Goal: Task Accomplishment & Management: Manage account settings

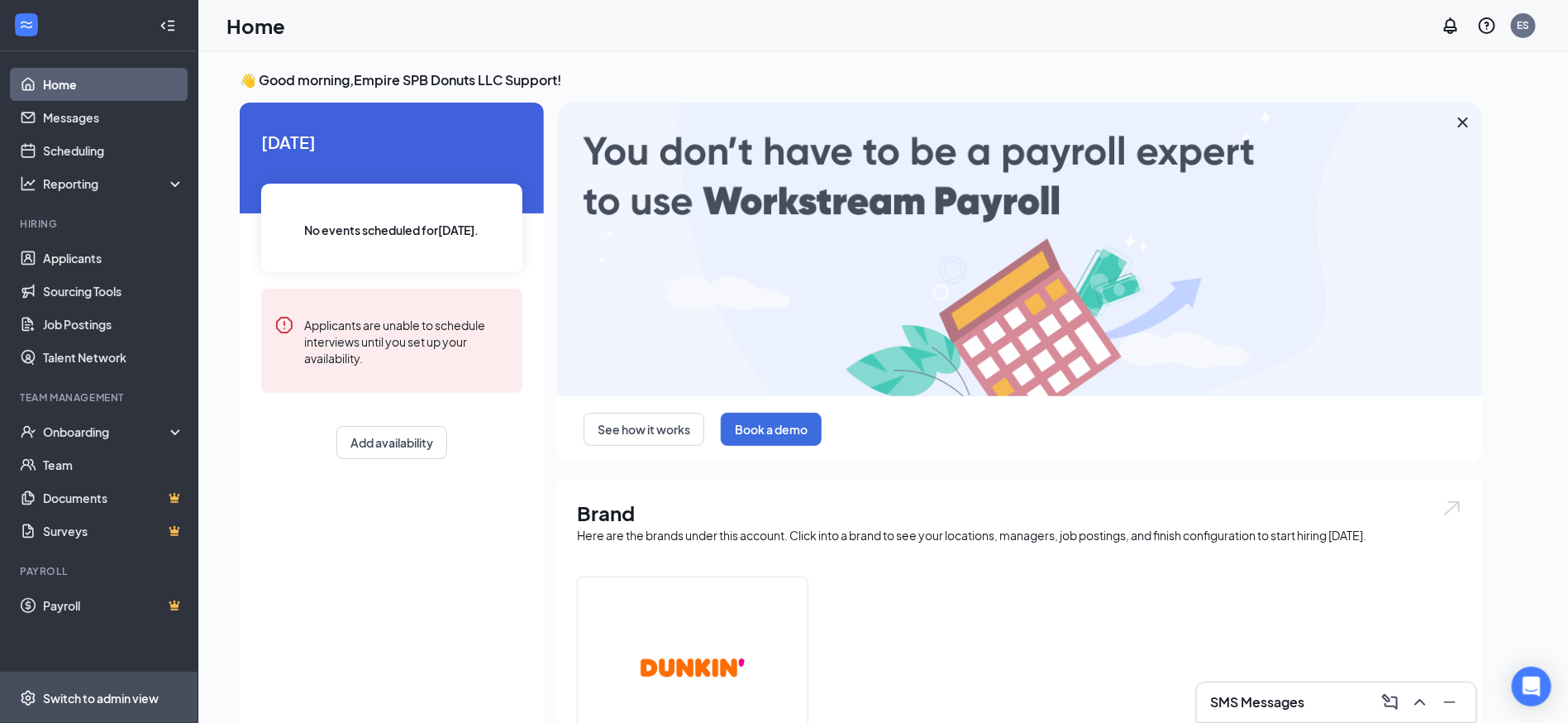
click at [114, 697] on div "Switch to admin view" at bounding box center [101, 697] width 116 height 16
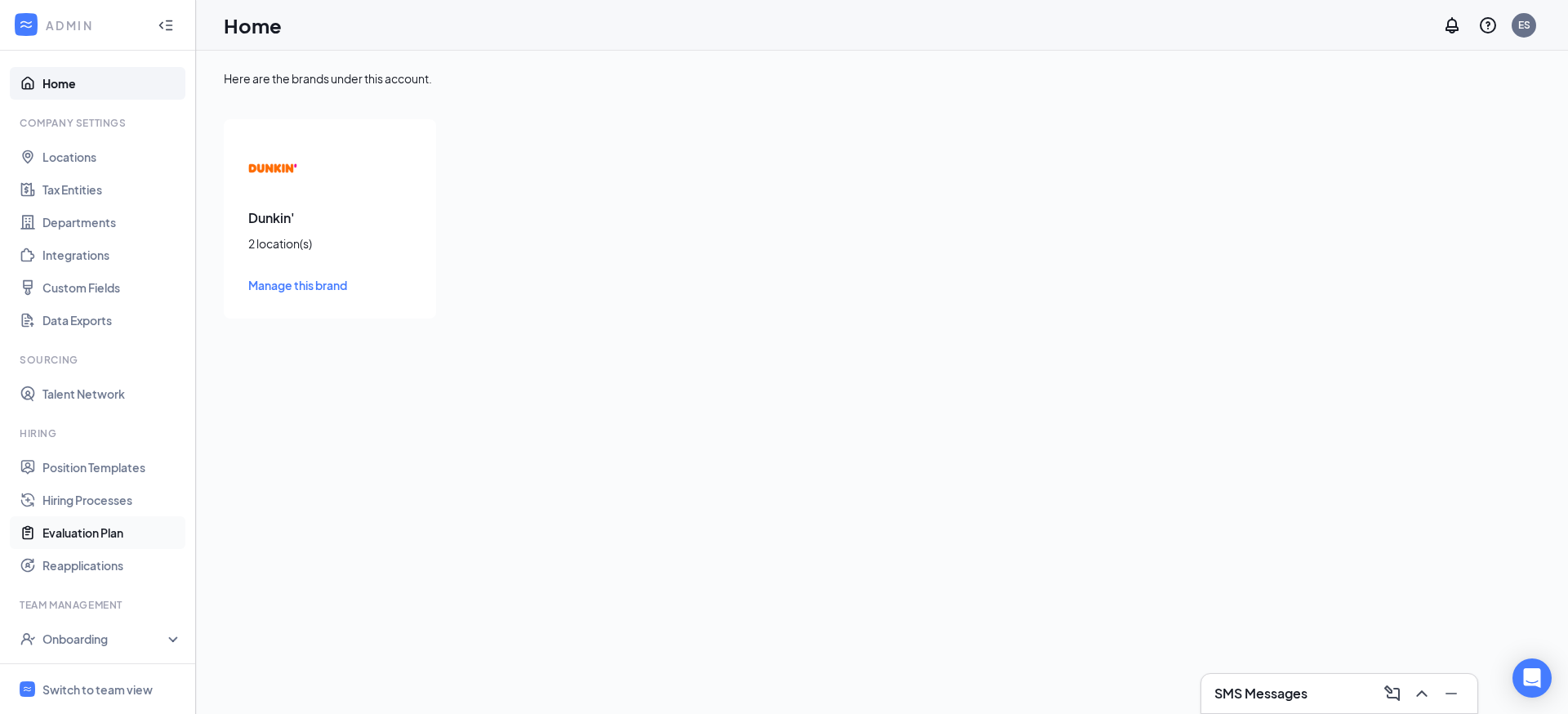
scroll to position [104, 0]
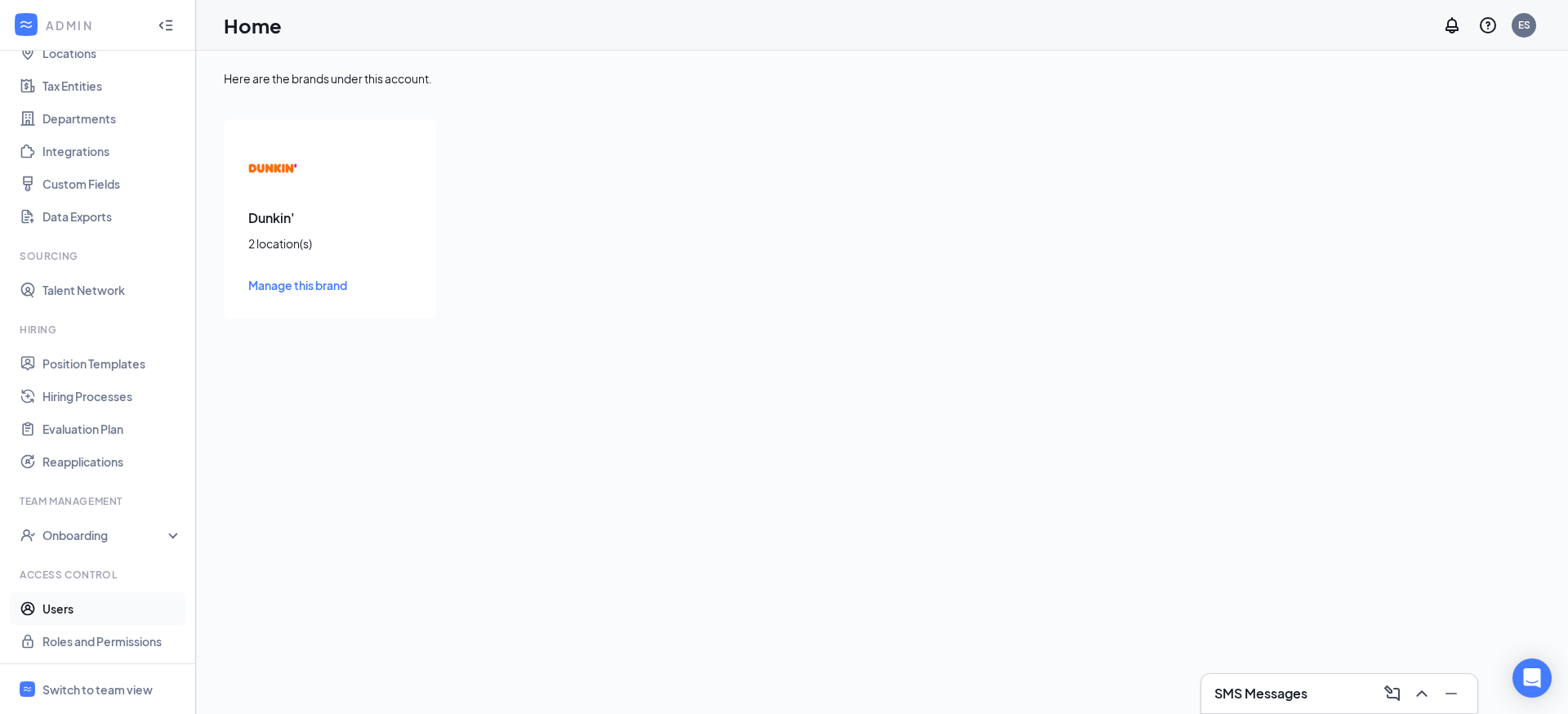
click at [79, 607] on link "Users" at bounding box center [112, 608] width 140 height 32
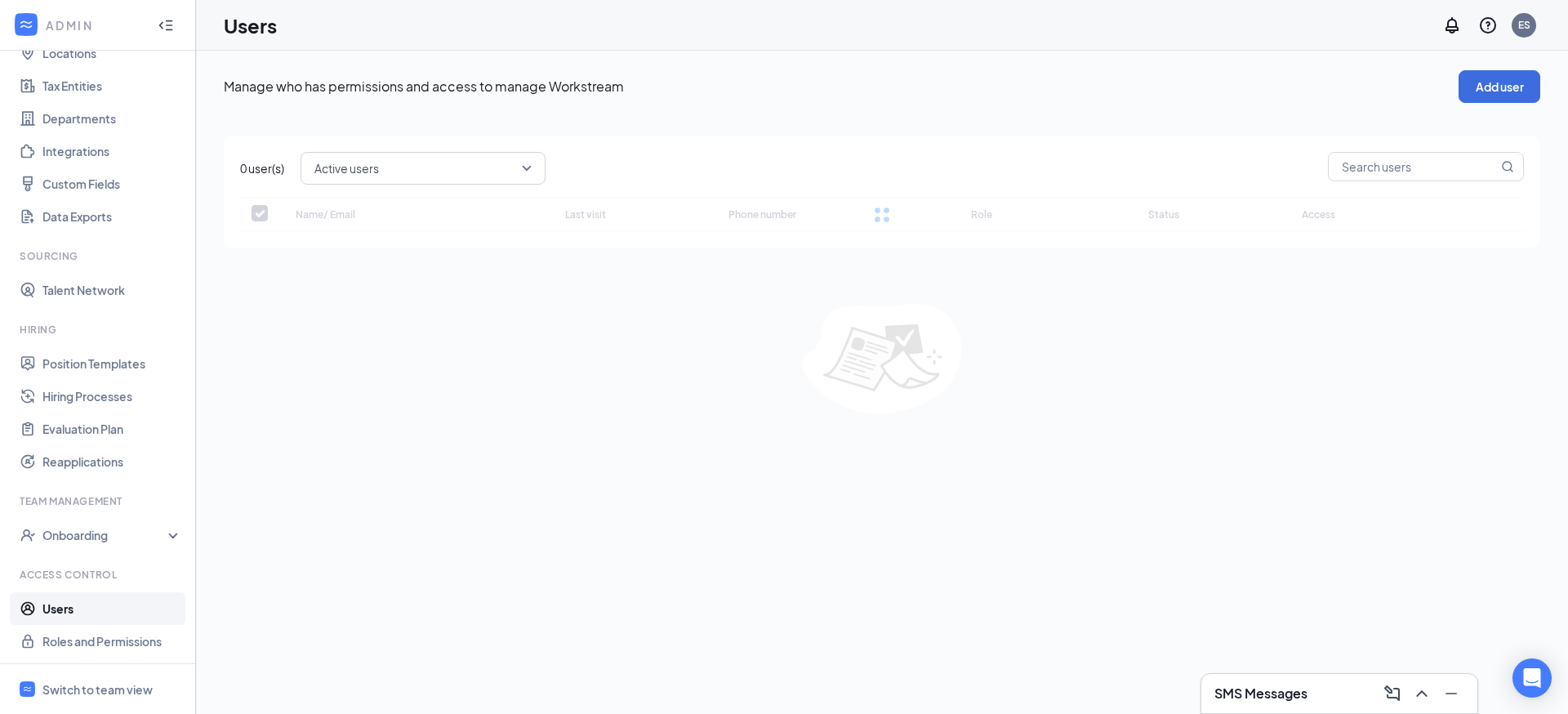
checkbox input "false"
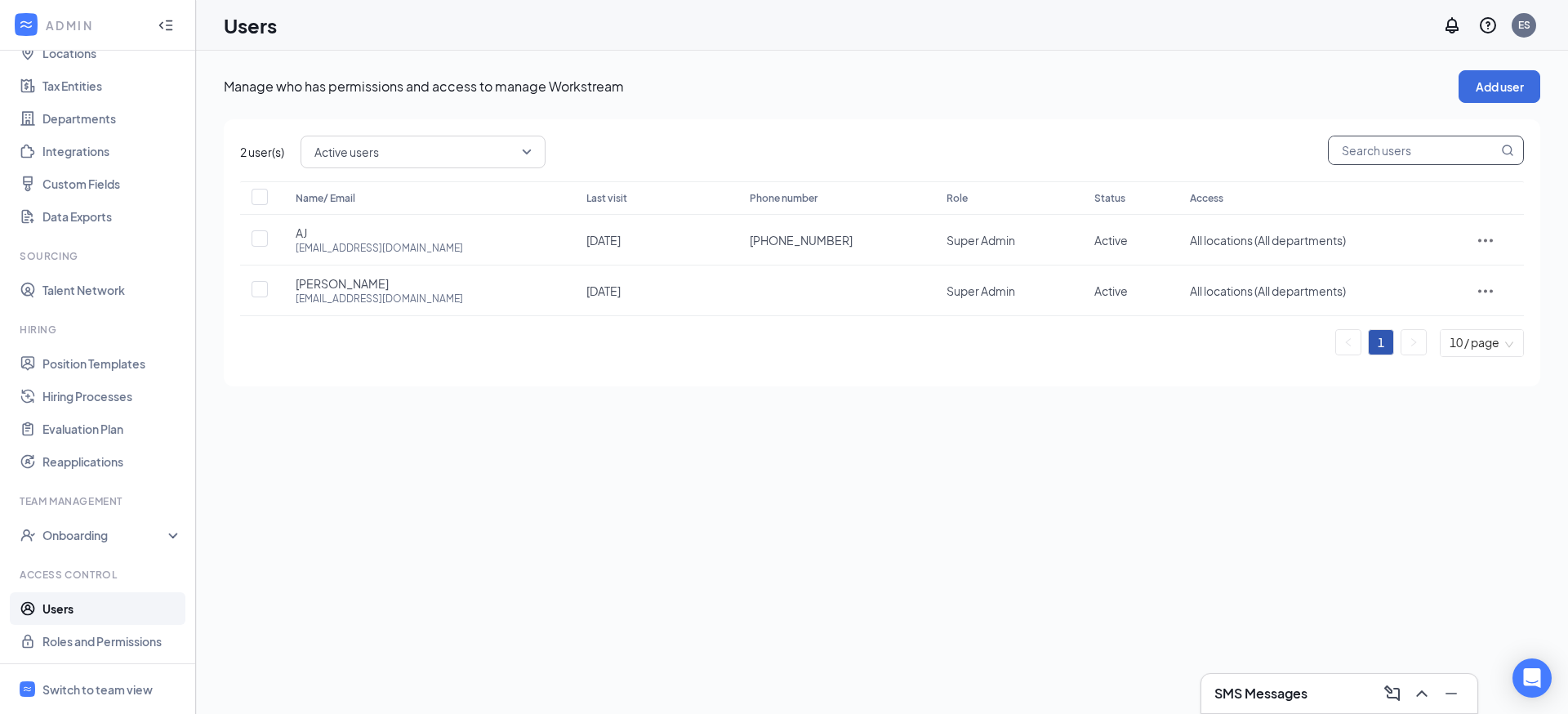
click at [1360, 161] on input "text" at bounding box center [1413, 150] width 169 height 28
paste input "[EMAIL_ADDRESS][DOMAIN_NAME]"
type input "[EMAIL_ADDRESS][DOMAIN_NAME]"
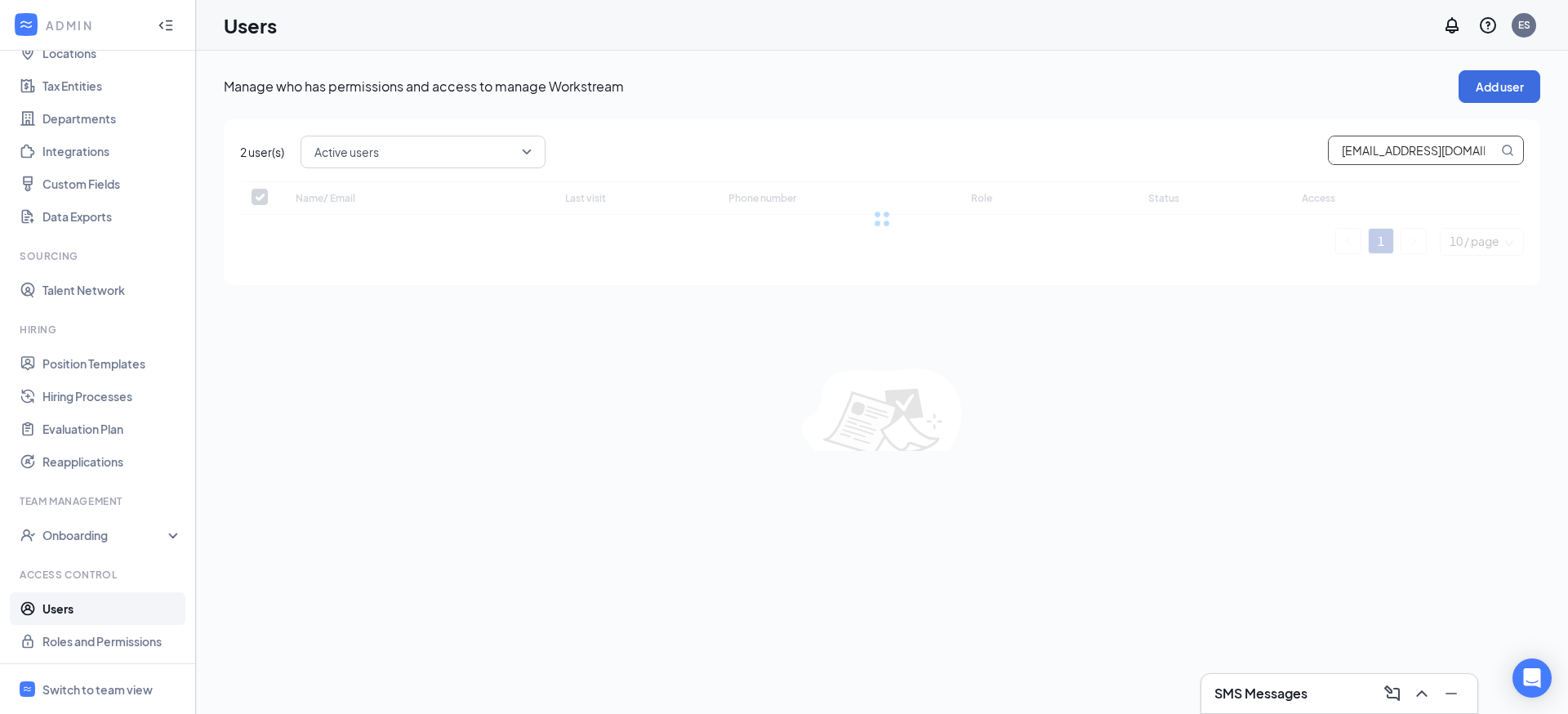
checkbox input "false"
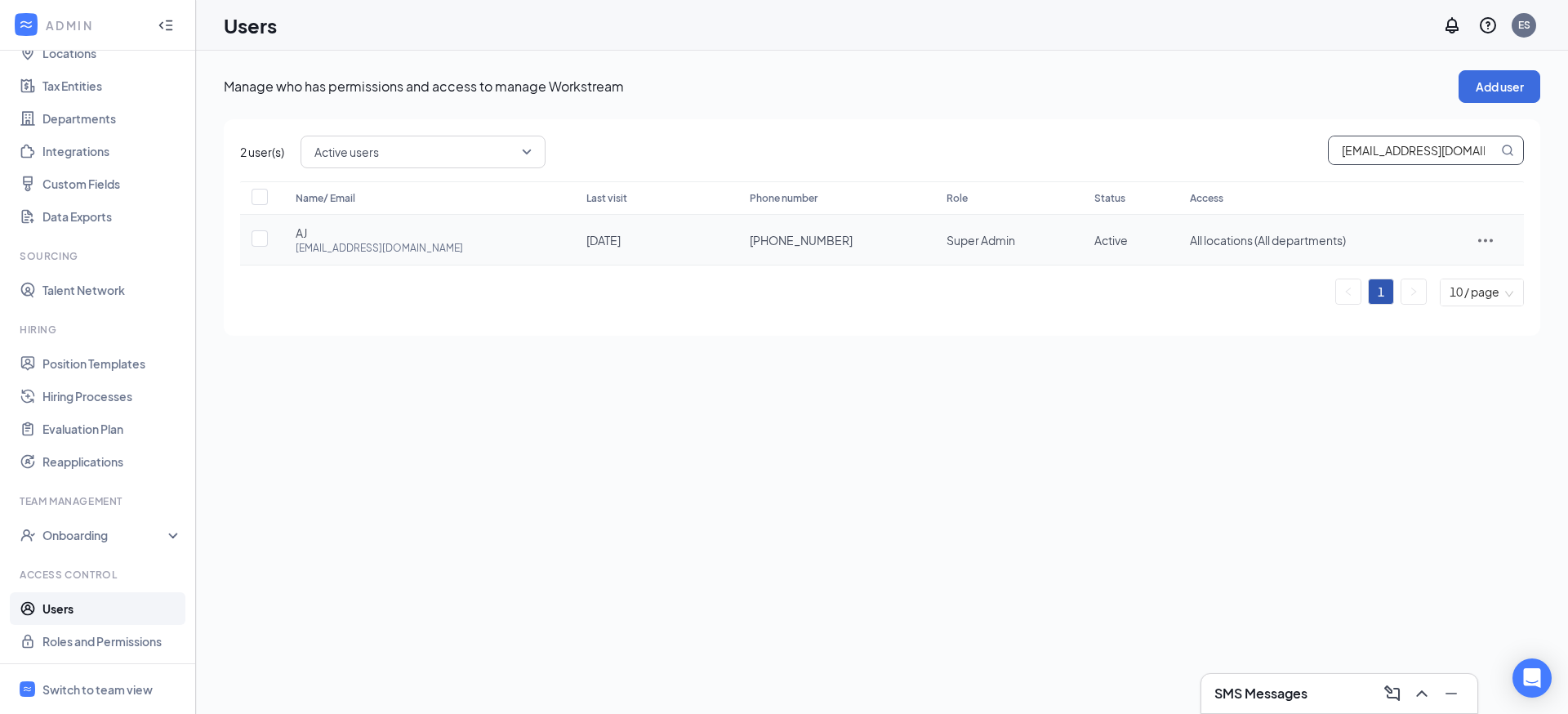
type input "[EMAIL_ADDRESS][DOMAIN_NAME]"
click at [1486, 244] on icon "ActionsIcon" at bounding box center [1486, 240] width 20 height 20
click at [1425, 273] on span "Edit user" at bounding box center [1415, 274] width 47 height 14
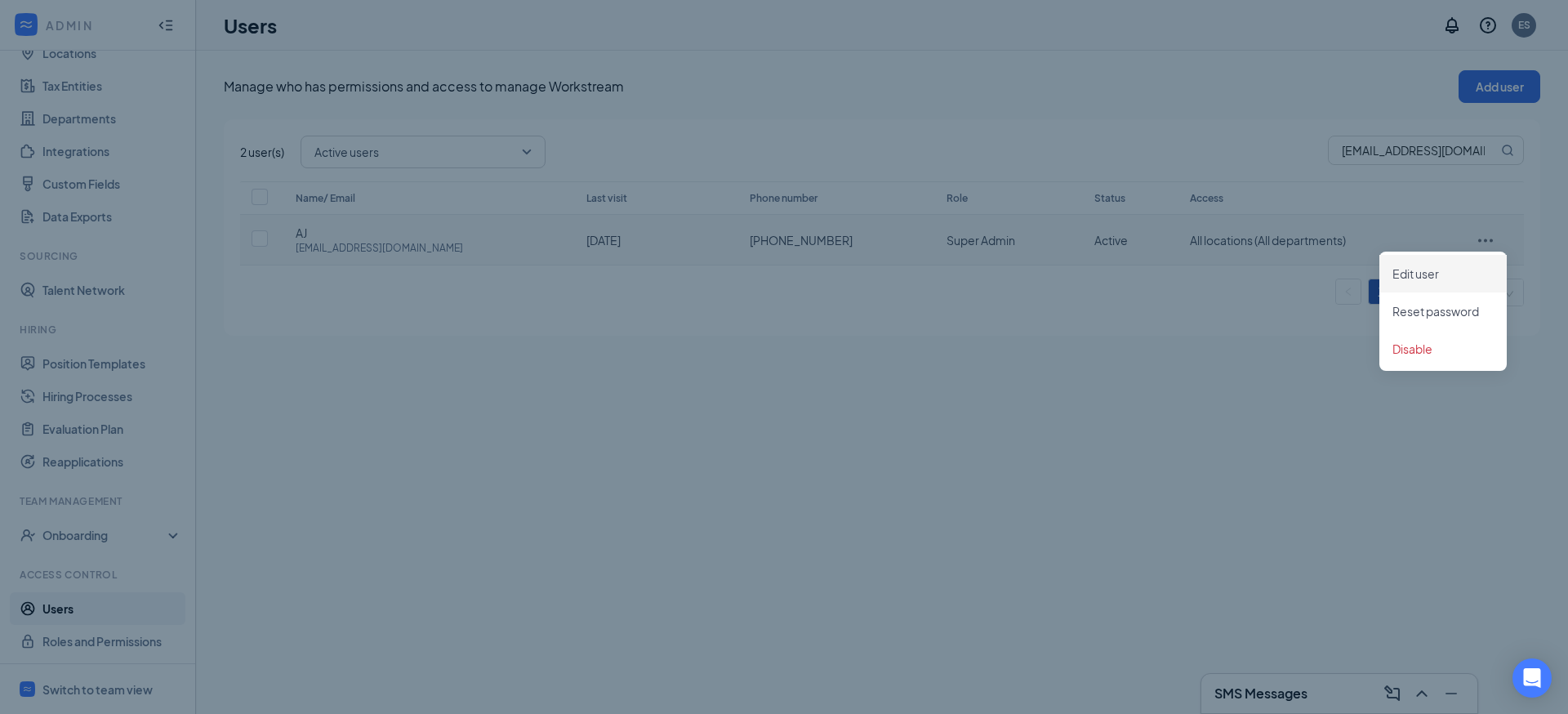
type input "[PHONE_NUMBER]"
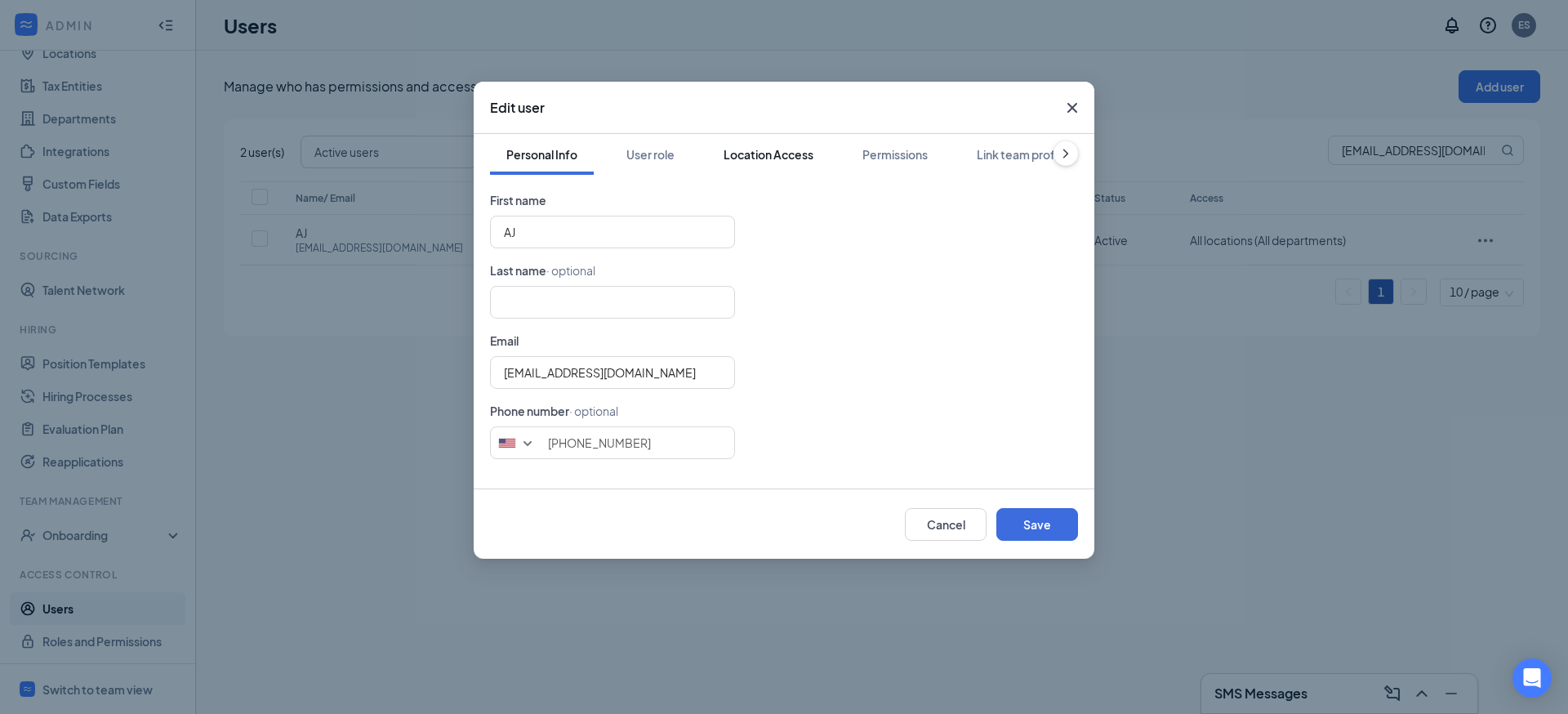
click at [762, 137] on button "Location Access" at bounding box center [768, 153] width 123 height 41
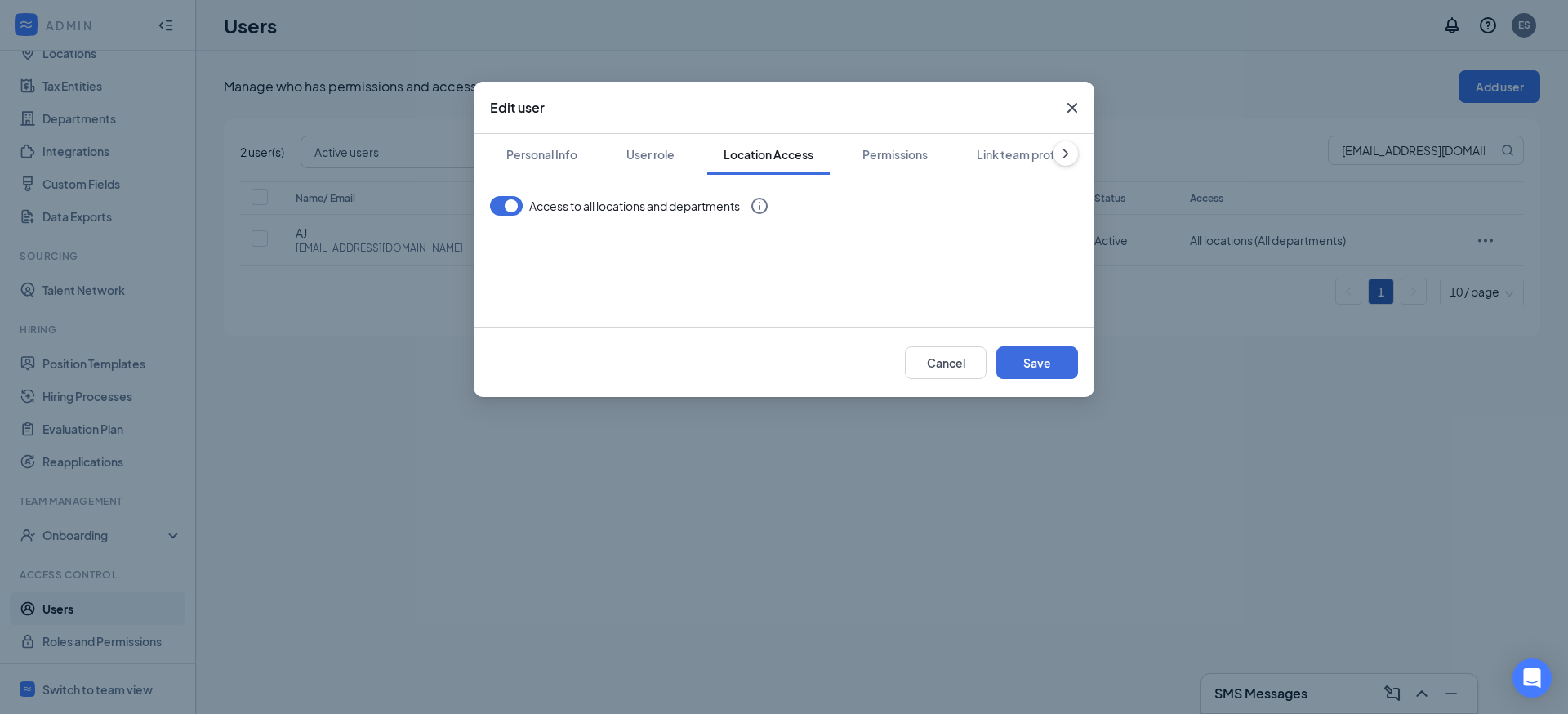
click at [515, 203] on button "button" at bounding box center [506, 206] width 32 height 20
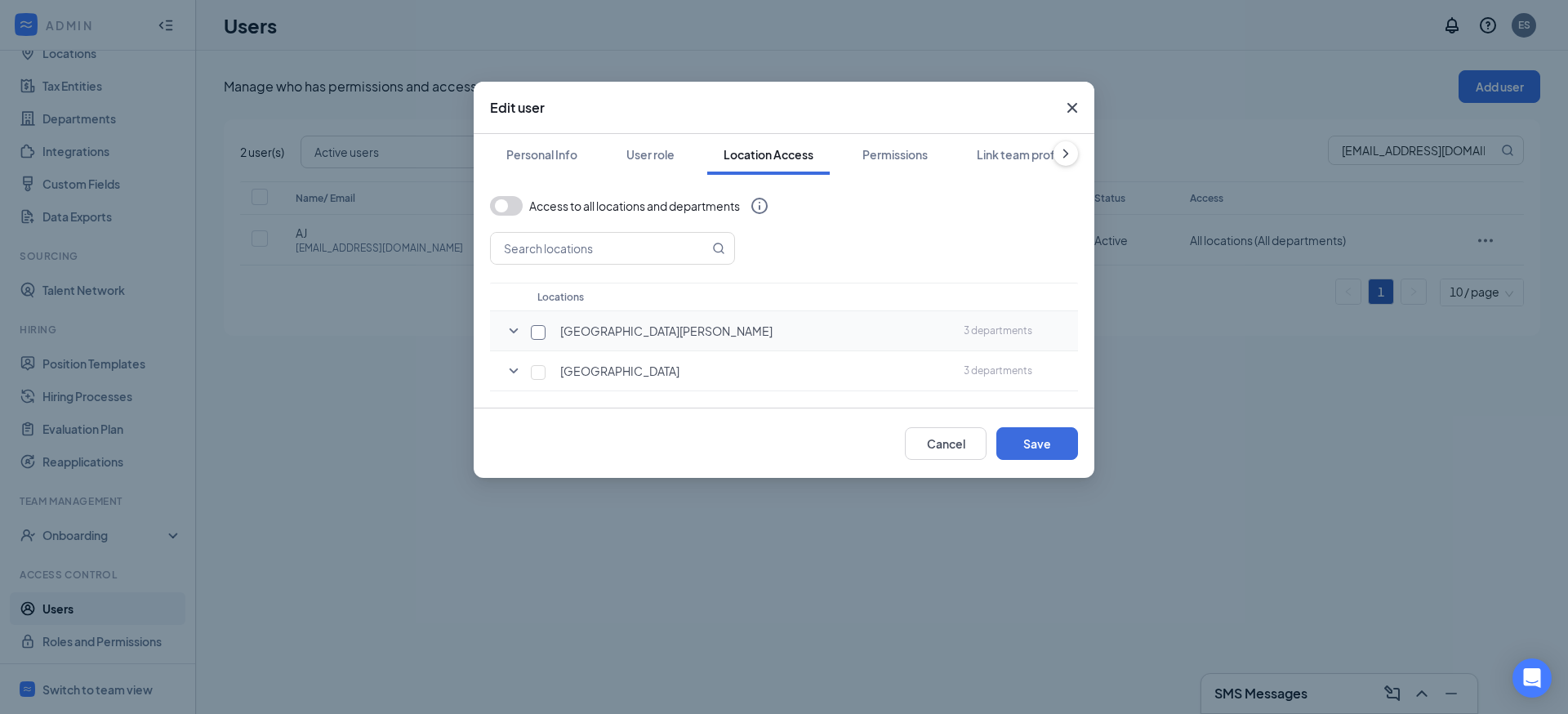
click at [542, 329] on input "checkbox" at bounding box center [538, 332] width 14 height 14
checkbox input "true"
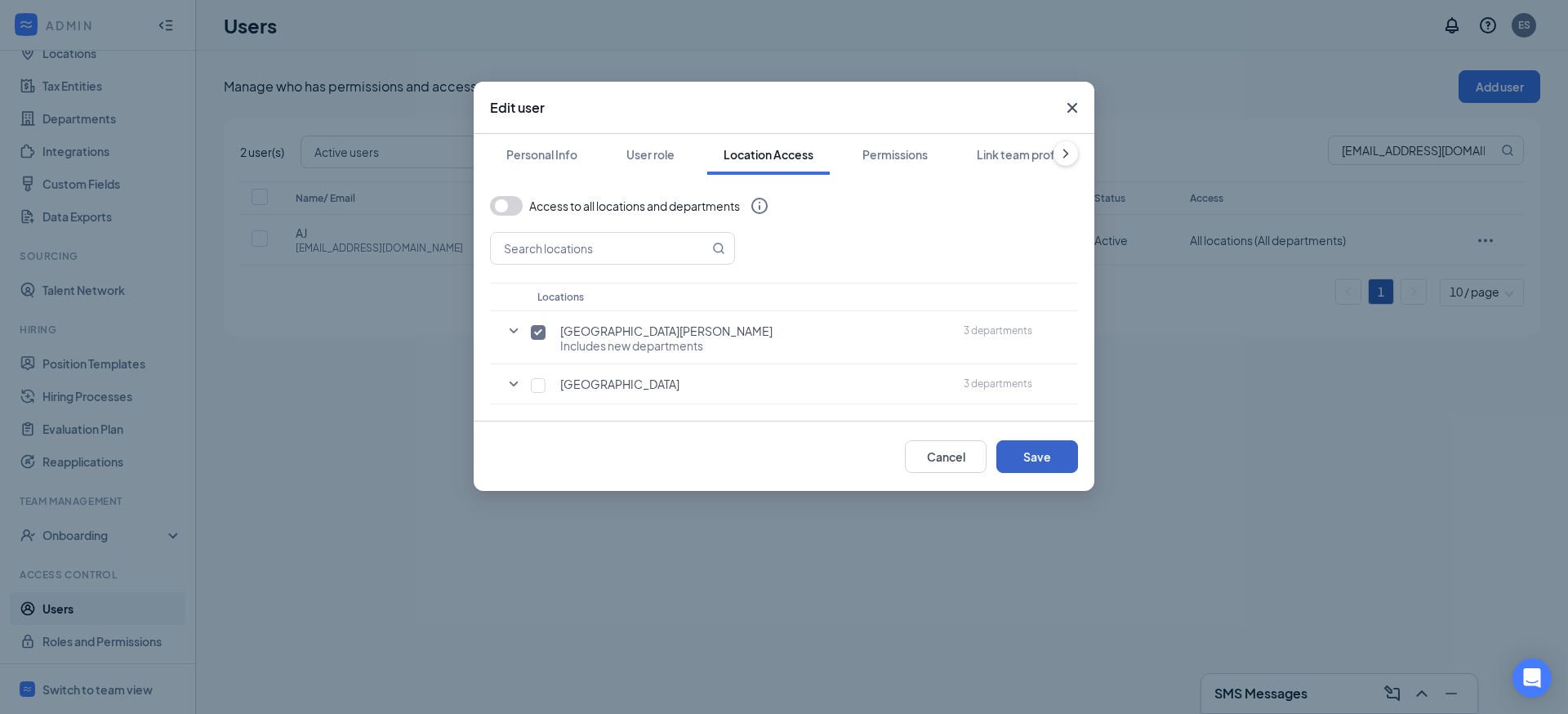
click at [1027, 450] on button "Save" at bounding box center [1037, 457] width 81 height 32
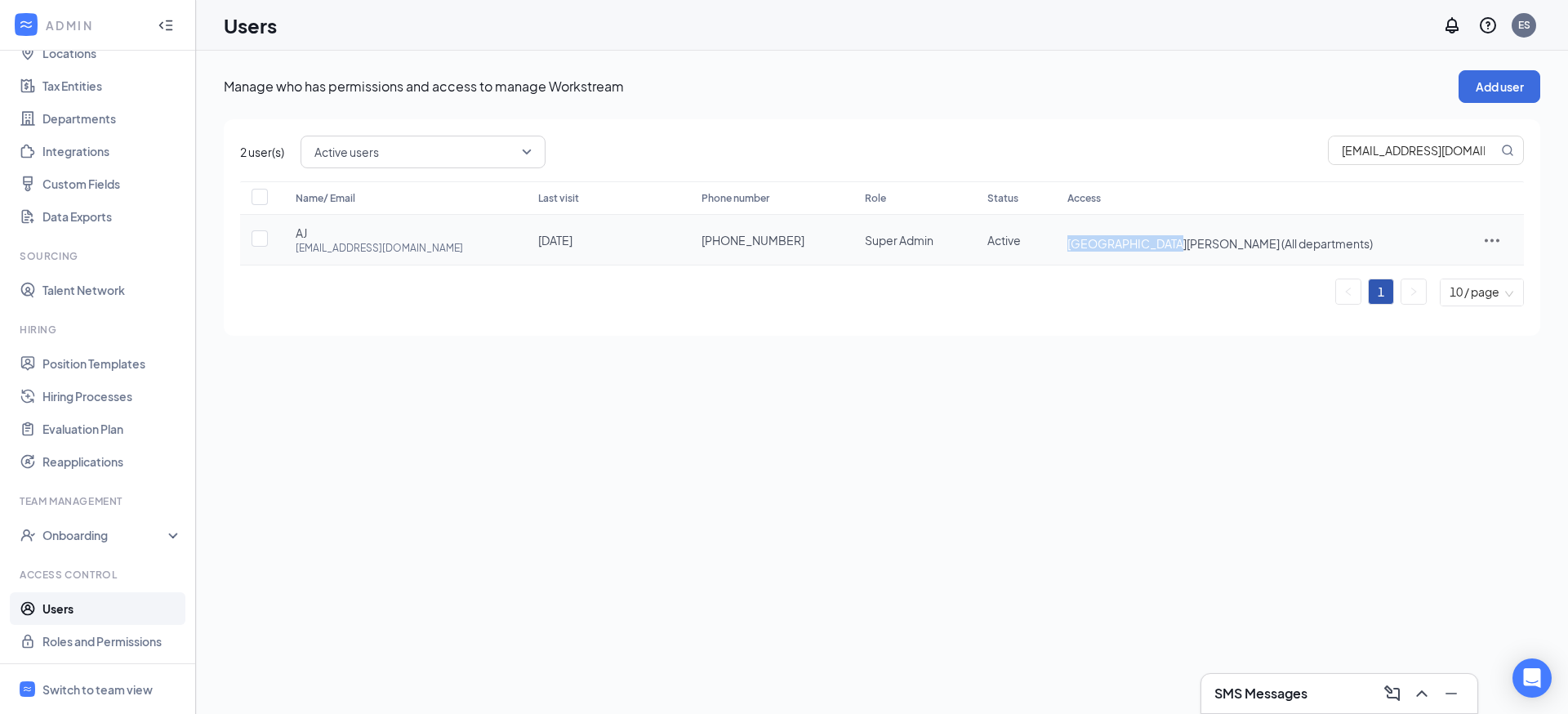
drag, startPoint x: 1134, startPoint y: 239, endPoint x: 1222, endPoint y: 244, distance: 88.1
click at [1222, 244] on td "[GEOGRAPHIC_DATA][PERSON_NAME] (All departments) ... Show all" at bounding box center [1255, 240] width 409 height 51
copy span "[GEOGRAPHIC_DATA][PERSON_NAME] ("
